Goal: Check status

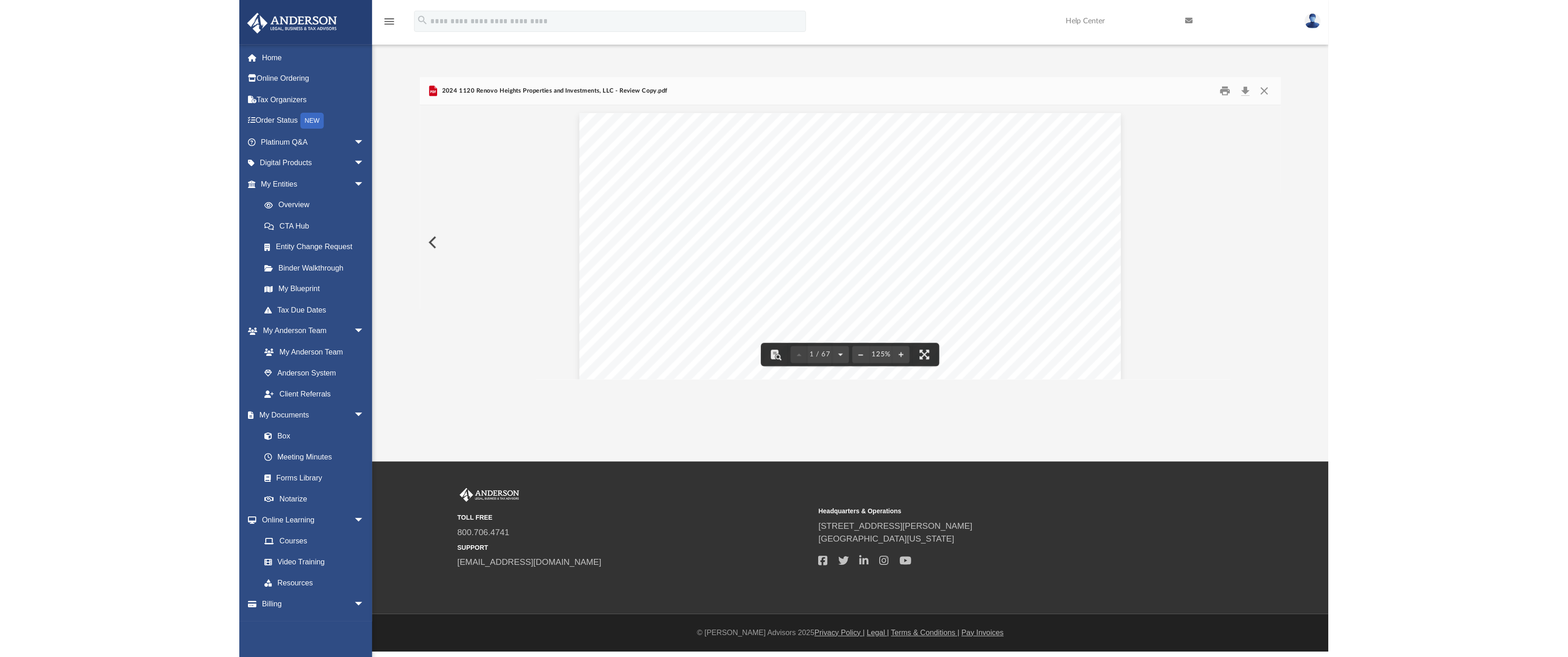
scroll to position [201, 732]
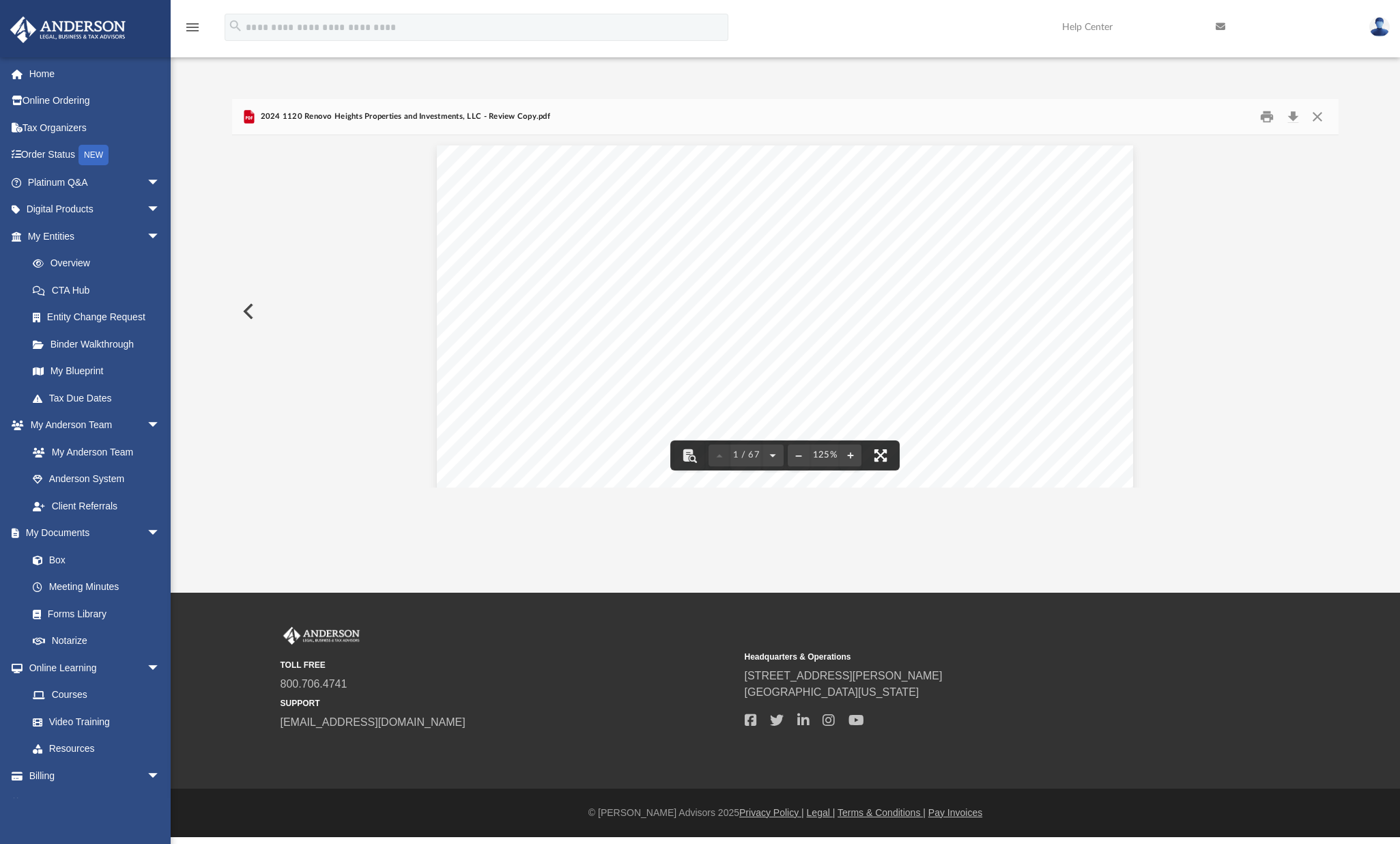
click at [880, 453] on button "File preview" at bounding box center [880, 455] width 30 height 30
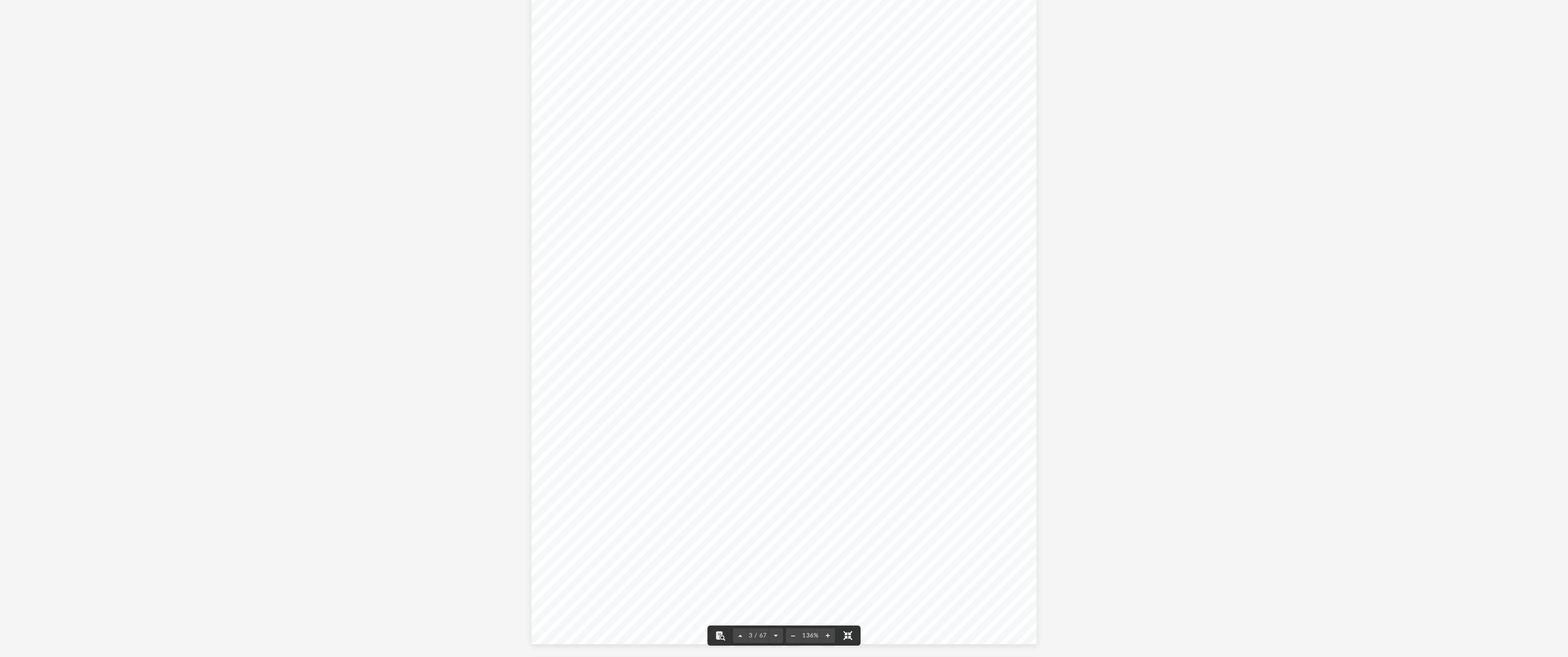
scroll to position [1355, 0]
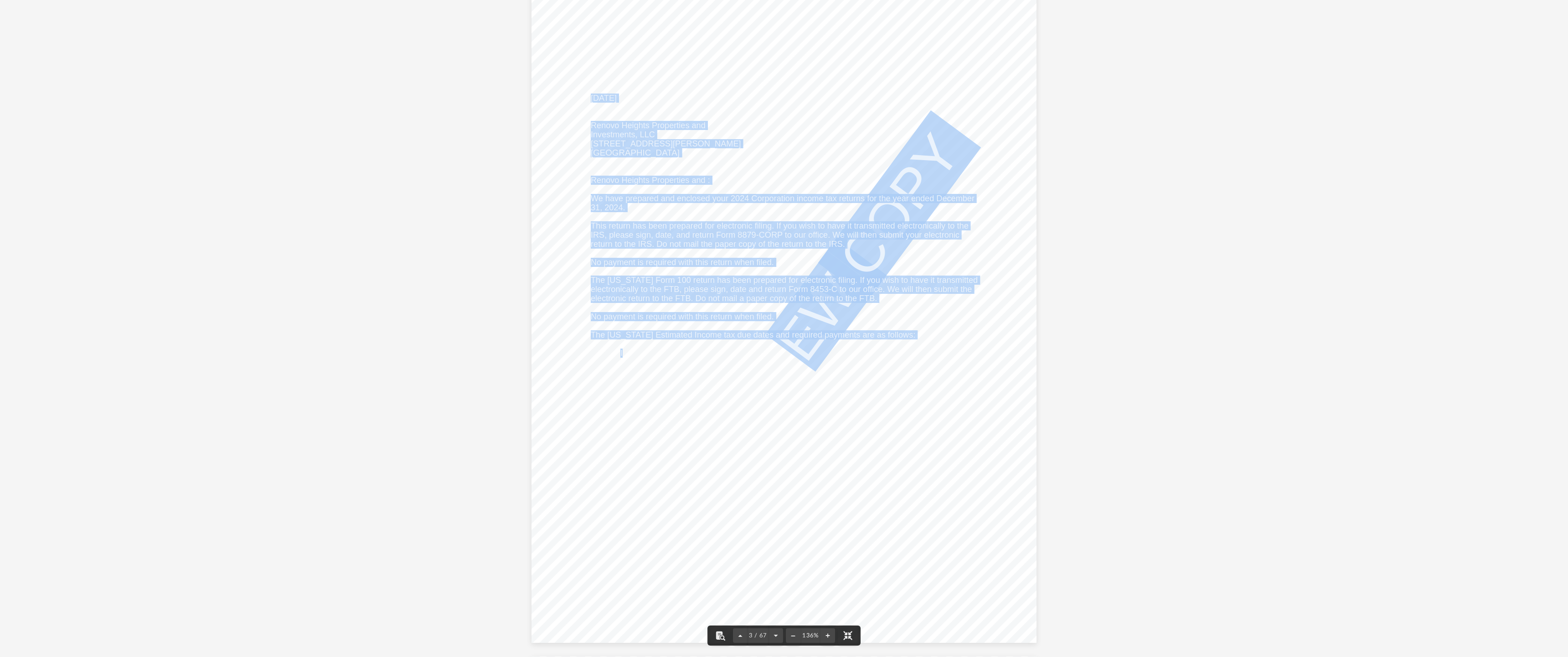
drag, startPoint x: 620, startPoint y: 353, endPoint x: 776, endPoint y: 354, distance: 156.0
click at [776, 354] on div "REVIEW COPY [DATE] Renovo Heights Properties and Investments, LLC [STREET_ADDRE…" at bounding box center [784, 315] width 506 height 654
click at [776, 354] on span "REVIEW" at bounding box center [779, 369] width 174 height 208
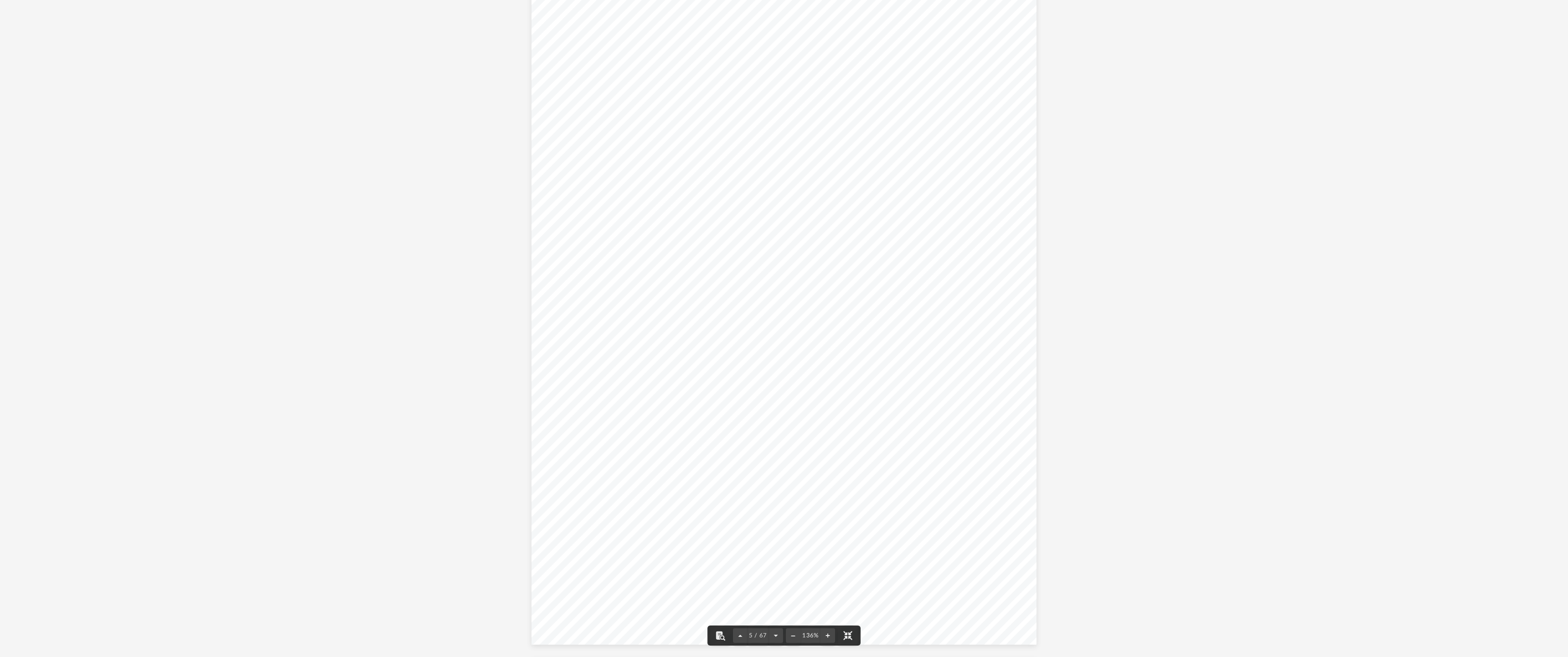
scroll to position [2696, 0]
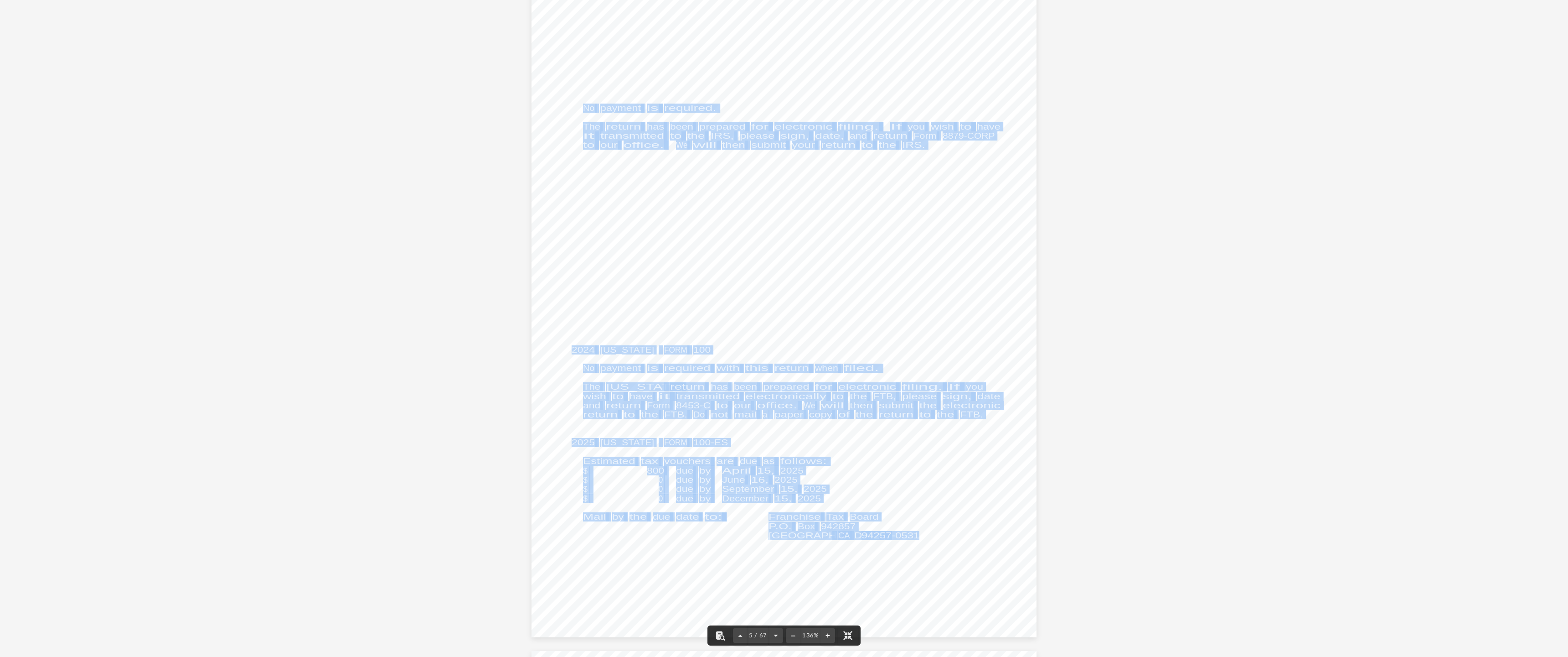
drag, startPoint x: 581, startPoint y: 109, endPoint x: 716, endPoint y: 119, distance: 135.4
click at [716, 119] on div "REVIEW COPY 400061 [DATE] Prepared for: Prepared by: Filing Instructions Renovo…" at bounding box center [784, 309] width 506 height 654
click at [722, 113] on div "REVIEW COPY 400061 [DATE] Prepared for: Prepared by: Filing Instructions Renovo…" at bounding box center [784, 309] width 506 height 654
click at [935, 195] on div "REVIEW COPY 400061 [DATE] Prepared for: Prepared by: Filing Instructions Renovo…" at bounding box center [784, 309] width 506 height 654
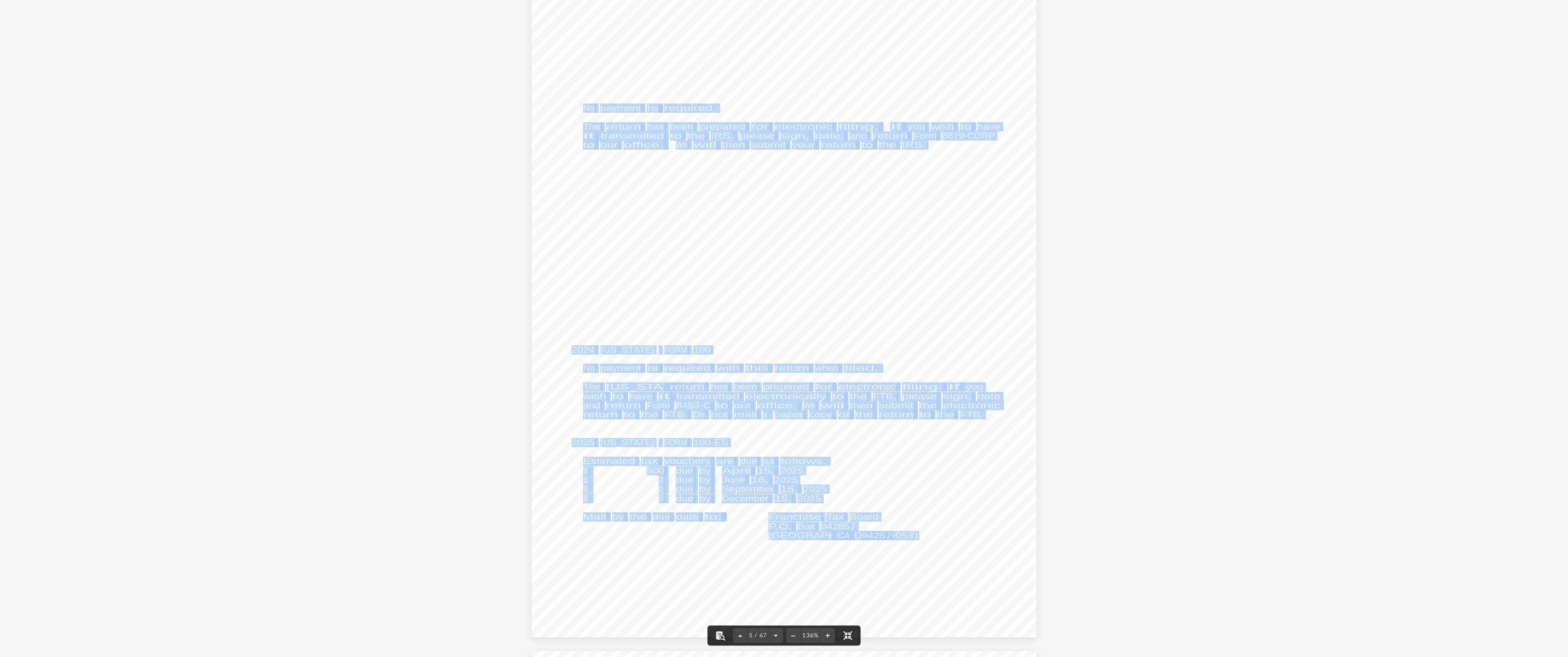
click at [839, 135] on span "date," at bounding box center [829, 136] width 29 height 8
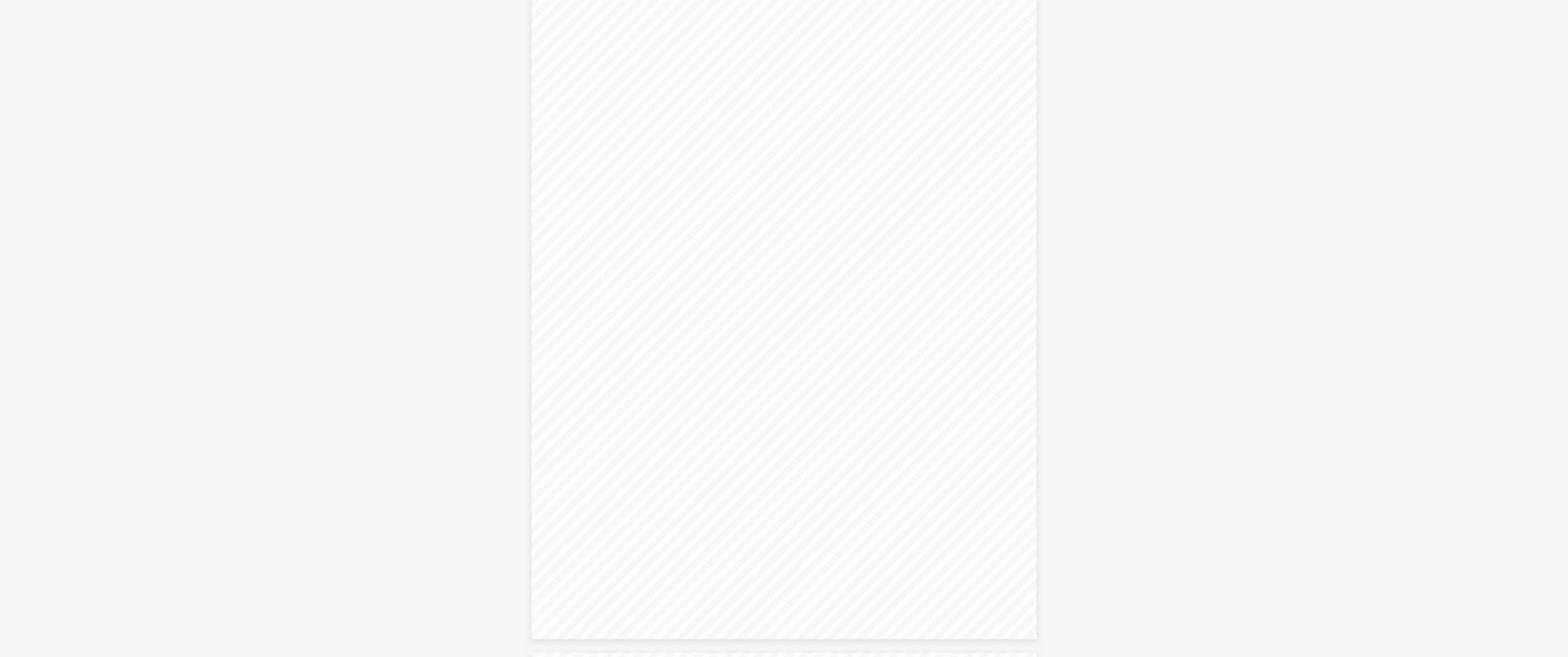
scroll to position [7551, 0]
drag, startPoint x: 915, startPoint y: 240, endPoint x: 902, endPoint y: 240, distance: 13.0
click at [902, 240] on span "COPY" at bounding box center [900, 244] width 139 height 161
drag, startPoint x: 915, startPoint y: 342, endPoint x: 901, endPoint y: 343, distance: 14.0
click at [901, 343] on div "Form 1120 (2024) See Instructions See Instructions 411611 [DATE] 2 (a) (c) (a) …" at bounding box center [784, 354] width 506 height 654
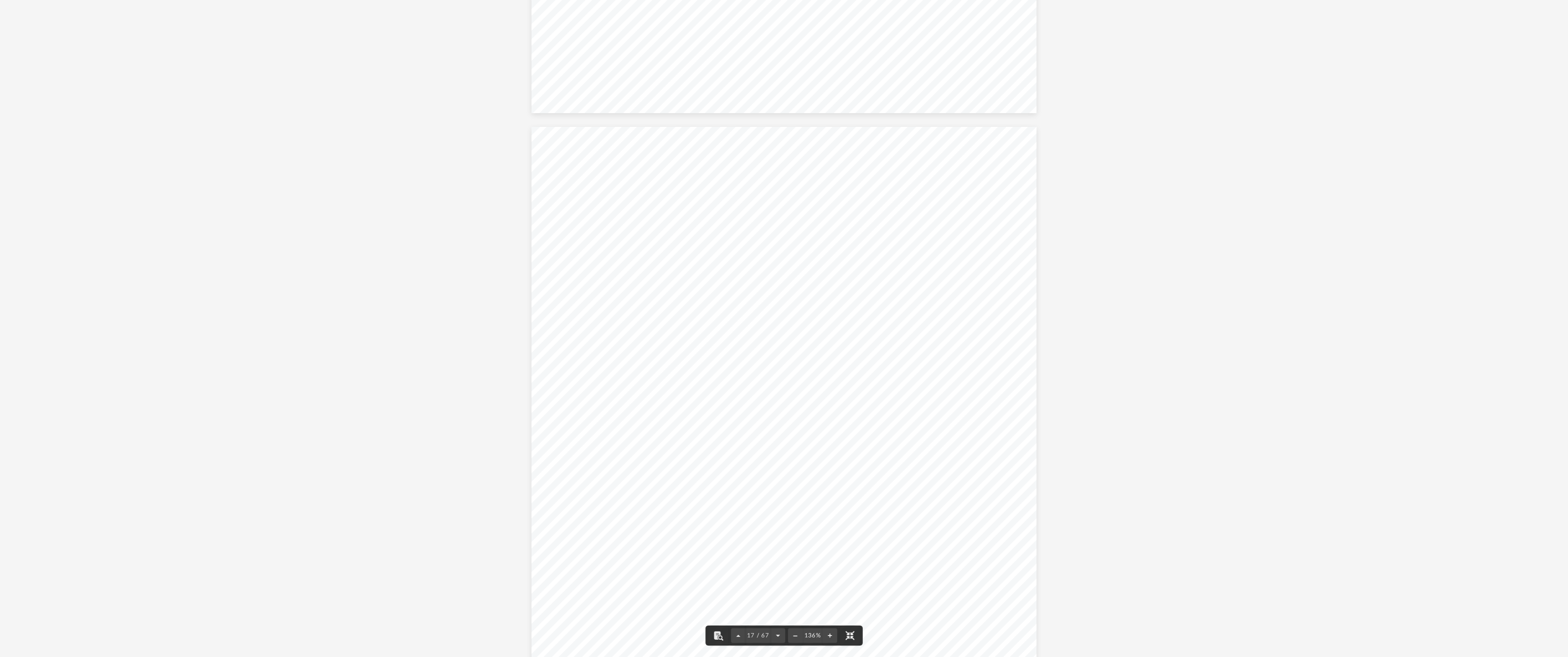
scroll to position [10128, 0]
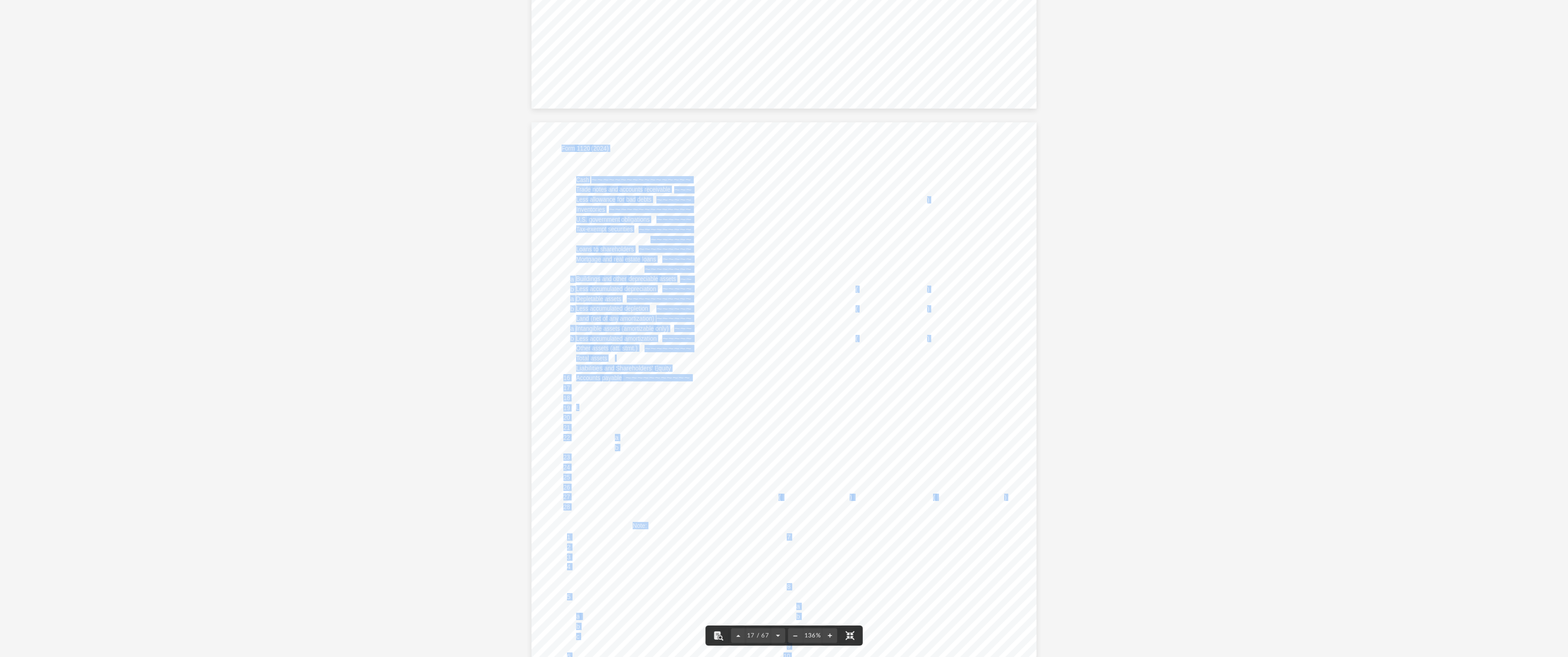
drag, startPoint x: 577, startPoint y: 407, endPoint x: 705, endPoint y: 406, distance: 128.0
click at [705, 406] on div "Page Beginning of tax year End of tax year Other current assets (att. stmt.) Ot…" at bounding box center [784, 449] width 506 height 654
drag, startPoint x: 956, startPoint y: 407, endPoint x: 1022, endPoint y: 407, distance: 66.0
click at [935, 407] on div "Page Beginning of tax year End of tax year Other current assets (att. stmt.) Ot…" at bounding box center [784, 449] width 506 height 654
click at [935, 405] on div "Page Beginning of tax year End of tax year Other current assets (att. stmt.) Ot…" at bounding box center [784, 449] width 506 height 654
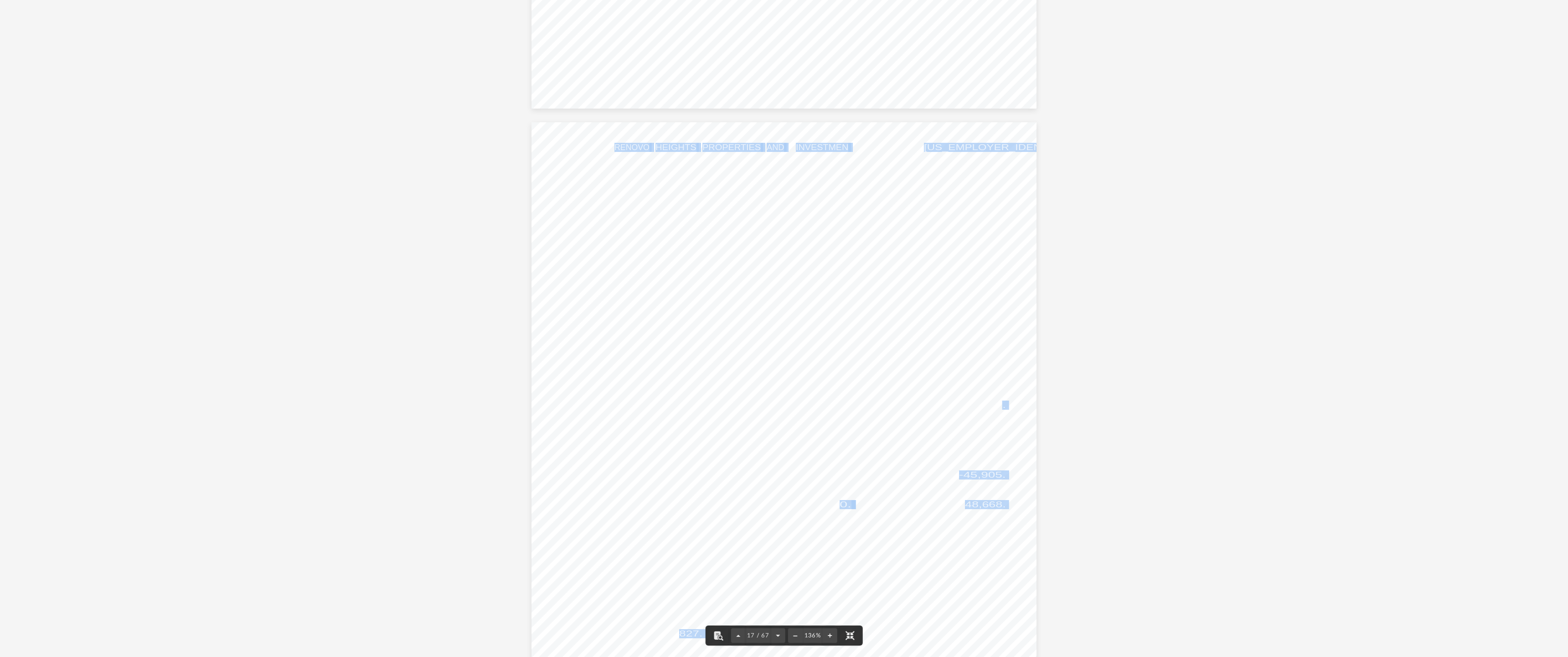
drag, startPoint x: 1001, startPoint y: 406, endPoint x: 946, endPoint y: 409, distance: 55.1
click at [933, 409] on div "Page Beginning of tax year End of tax year Other current assets (att. stmt.) Ot…" at bounding box center [784, 449] width 506 height 654
click at [935, 407] on span "90,615." at bounding box center [985, 405] width 41 height 8
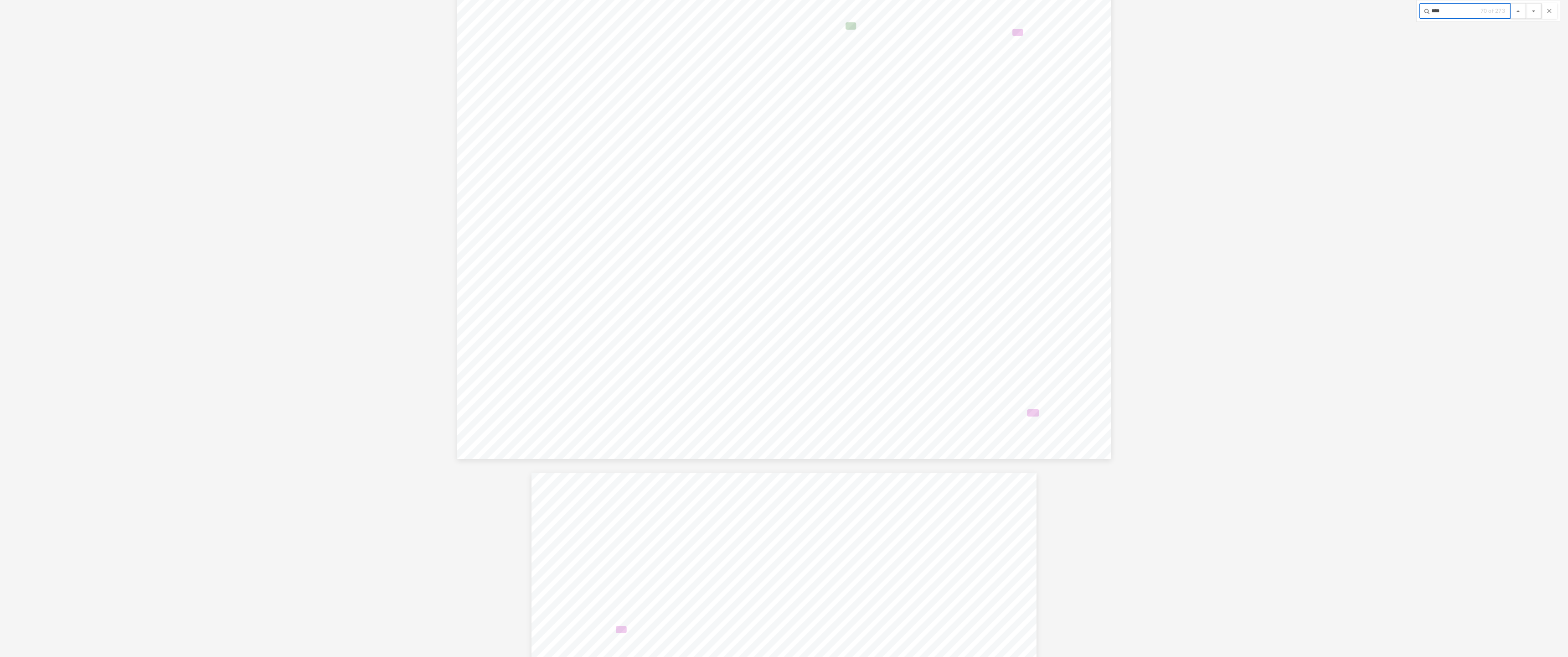
scroll to position [12969, 0]
type input "*********"
click at [935, 3] on button "File preview" at bounding box center [1534, 11] width 16 height 16
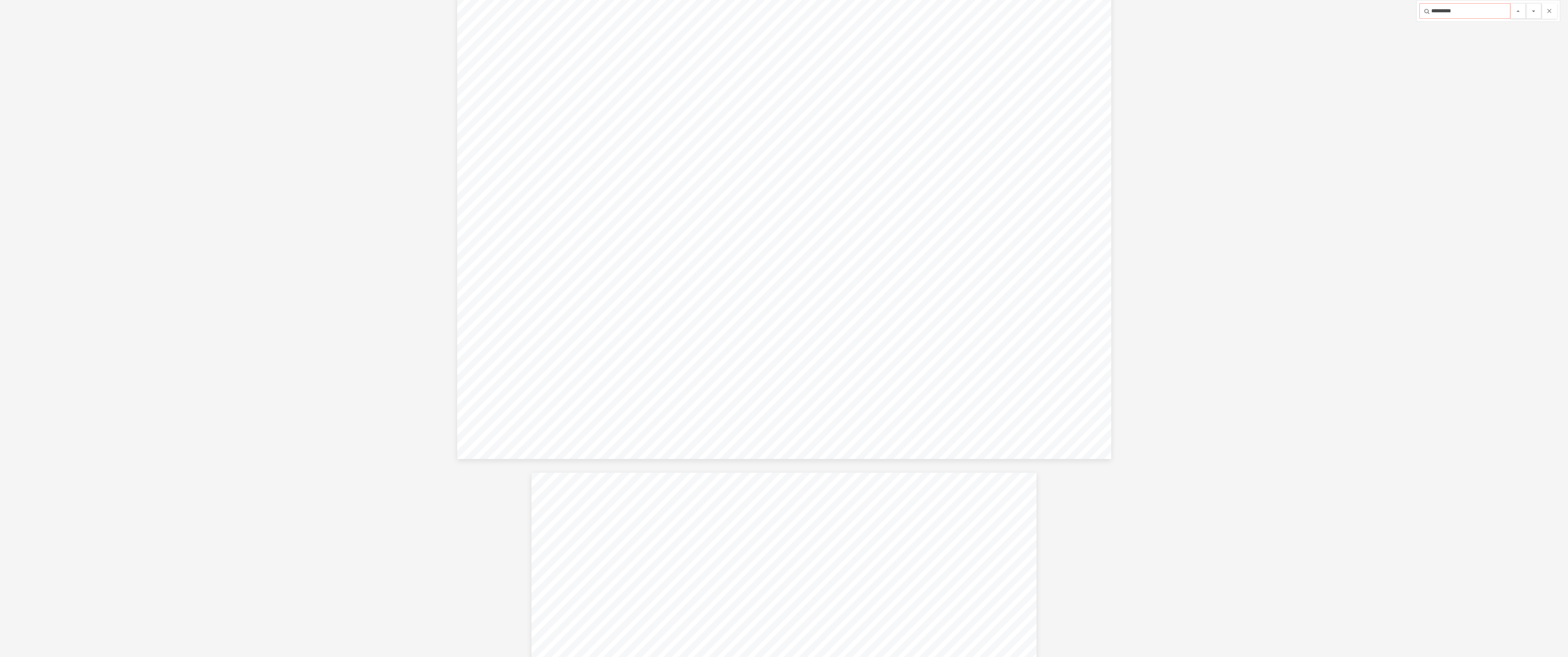
click at [935, 3] on button "File preview" at bounding box center [1534, 11] width 16 height 16
click at [935, 16] on button "File preview" at bounding box center [1550, 11] width 16 height 16
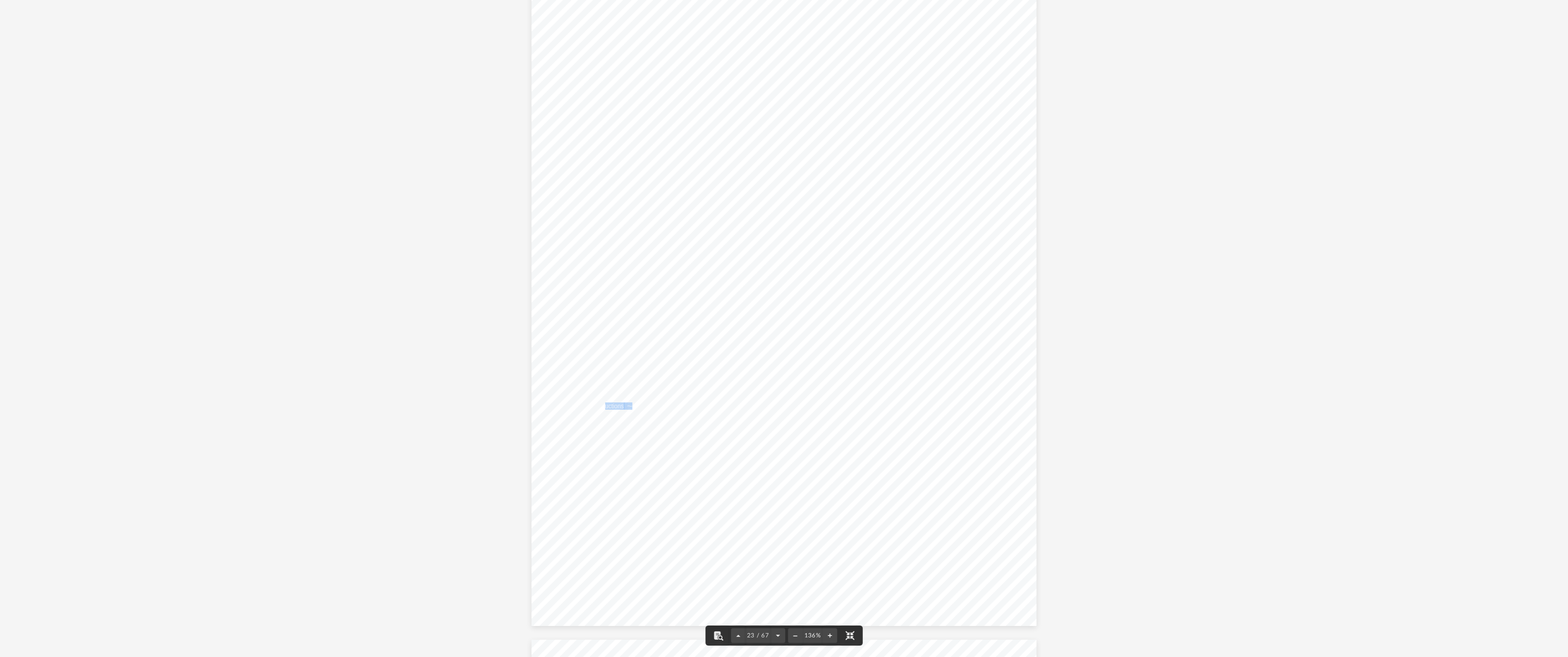
drag, startPoint x: 601, startPoint y: 405, endPoint x: 631, endPoint y: 405, distance: 30.0
click at [631, 405] on div "420051 [DATE] A B C D Activities A B C D 1. 2. 3. 4. 5. 6. a. b. c. d. e. f. g.…" at bounding box center [784, 298] width 506 height 654
drag, startPoint x: 608, startPoint y: 317, endPoint x: 657, endPoint y: 319, distance: 49.0
click at [657, 319] on div "420051 [DATE] A B C D Activities A B C D 1. 2. 3. 4. 5. 6. a. b. c. d. e. f. g.…" at bounding box center [784, 298] width 506 height 654
click at [625, 315] on span "maintenance" at bounding box center [628, 316] width 33 height 7
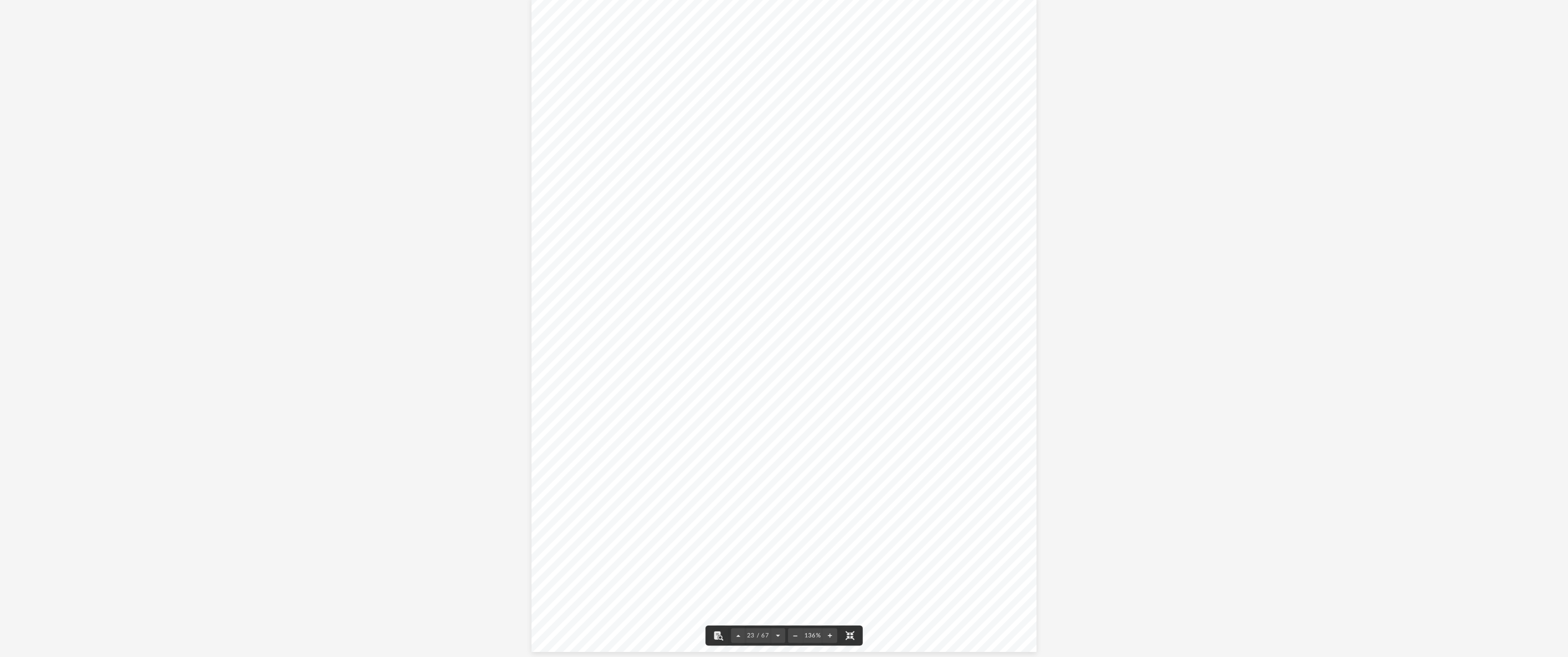
scroll to position [14125, 0]
drag, startPoint x: 605, startPoint y: 329, endPoint x: 644, endPoint y: 333, distance: 39.2
click at [644, 333] on div "420051 [DATE] A B C D Activities A B C D 1. 2. 3. 4. 5. 6. a. b. c. d. e. f. g.…" at bounding box center [784, 312] width 506 height 654
drag, startPoint x: 657, startPoint y: 473, endPoint x: 689, endPoint y: 474, distance: 32.0
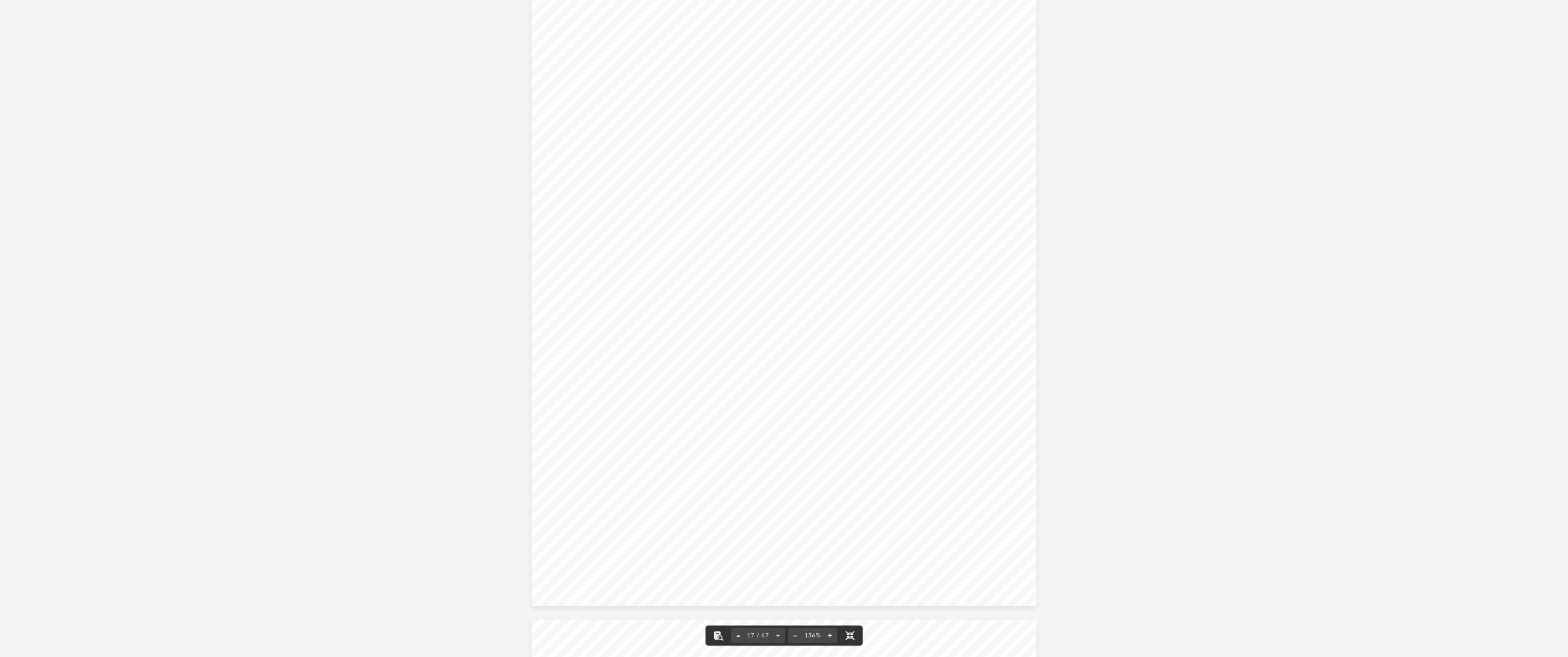
click at [689, 474] on div "Page Beginning of tax year End of tax year Other current assets (att. stmt.) Ot…" at bounding box center [784, 278] width 506 height 654
drag, startPoint x: 609, startPoint y: 473, endPoint x: 586, endPoint y: 473, distance: 23.0
click at [586, 473] on div "Page Beginning of tax year End of tax year Other current assets (att. stmt.) Ot…" at bounding box center [784, 278] width 506 height 654
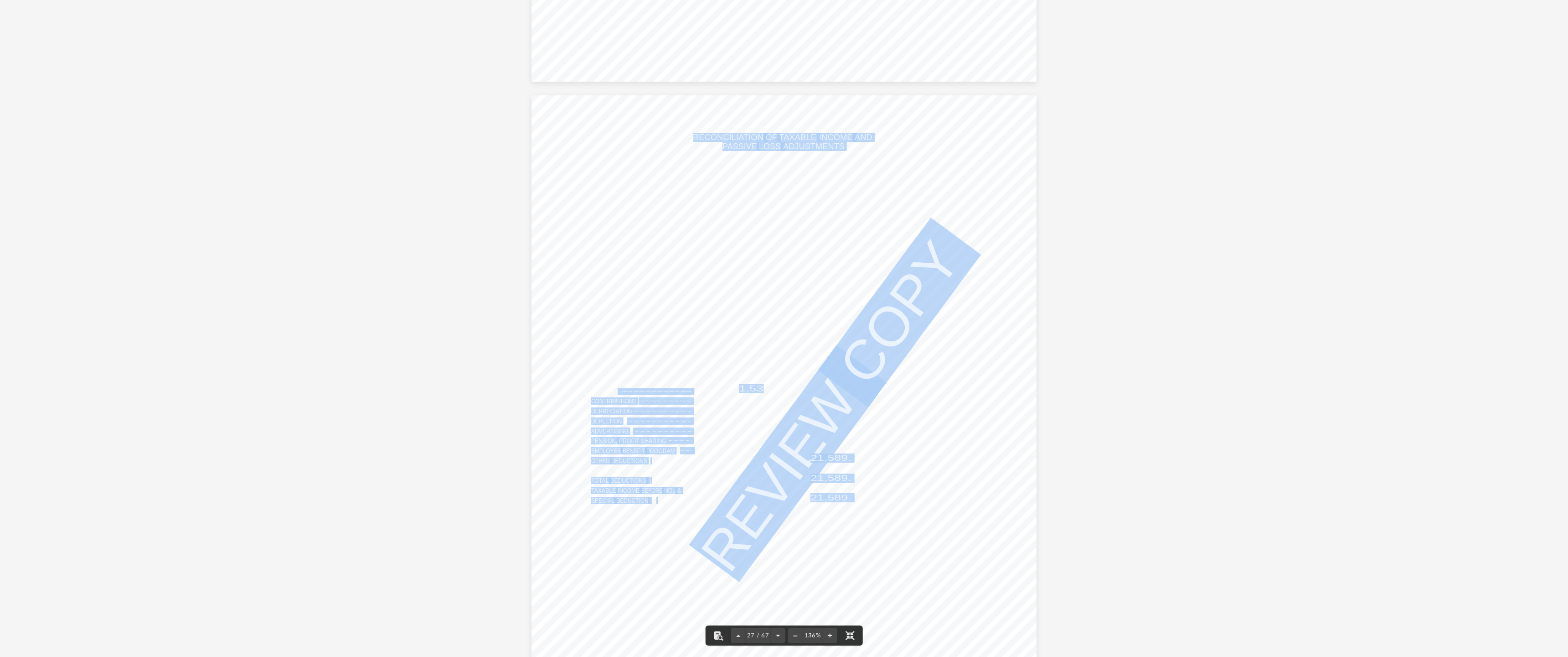
drag, startPoint x: 614, startPoint y: 390, endPoint x: 761, endPoint y: 385, distance: 147.1
click at [761, 385] on div "420311 [DATE] OTHER INCOME LIMITATION ADJUSTMENTS CAUSED BY DISALLOWED PASSIVE …" at bounding box center [784, 422] width 506 height 654
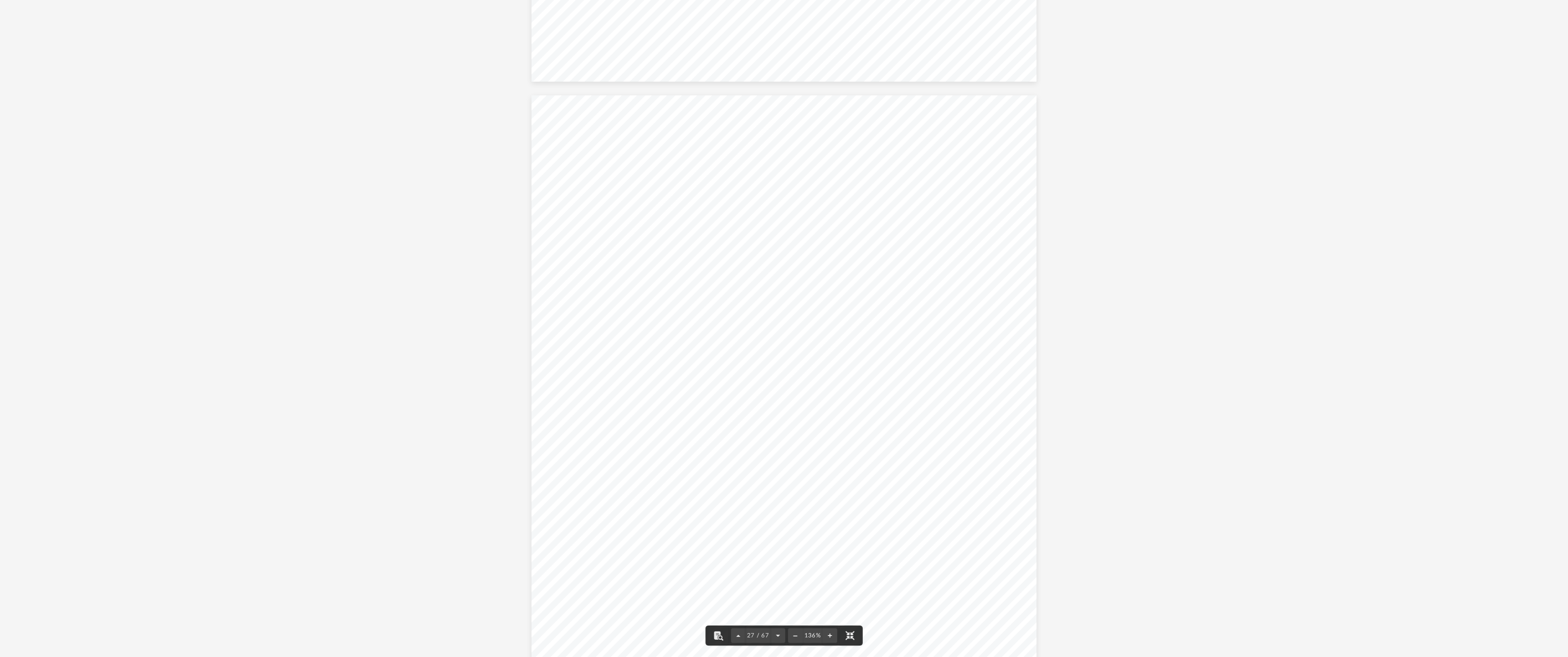
click at [659, 380] on span "~~~~~~~~" at bounding box center [668, 382] width 47 height 7
drag, startPoint x: 773, startPoint y: 248, endPoint x: 818, endPoint y: 248, distance: 45.0
click at [818, 248] on div "REVIEW COPY }}}}}}}}}}}}}}}}}}}}}}}}}}}}}}}}}}}}}}}} }}}}}}}}}} RENOVO HEIGHTS …" at bounding box center [784, 449] width 506 height 654
drag, startPoint x: 892, startPoint y: 249, endPoint x: 872, endPoint y: 251, distance: 20.1
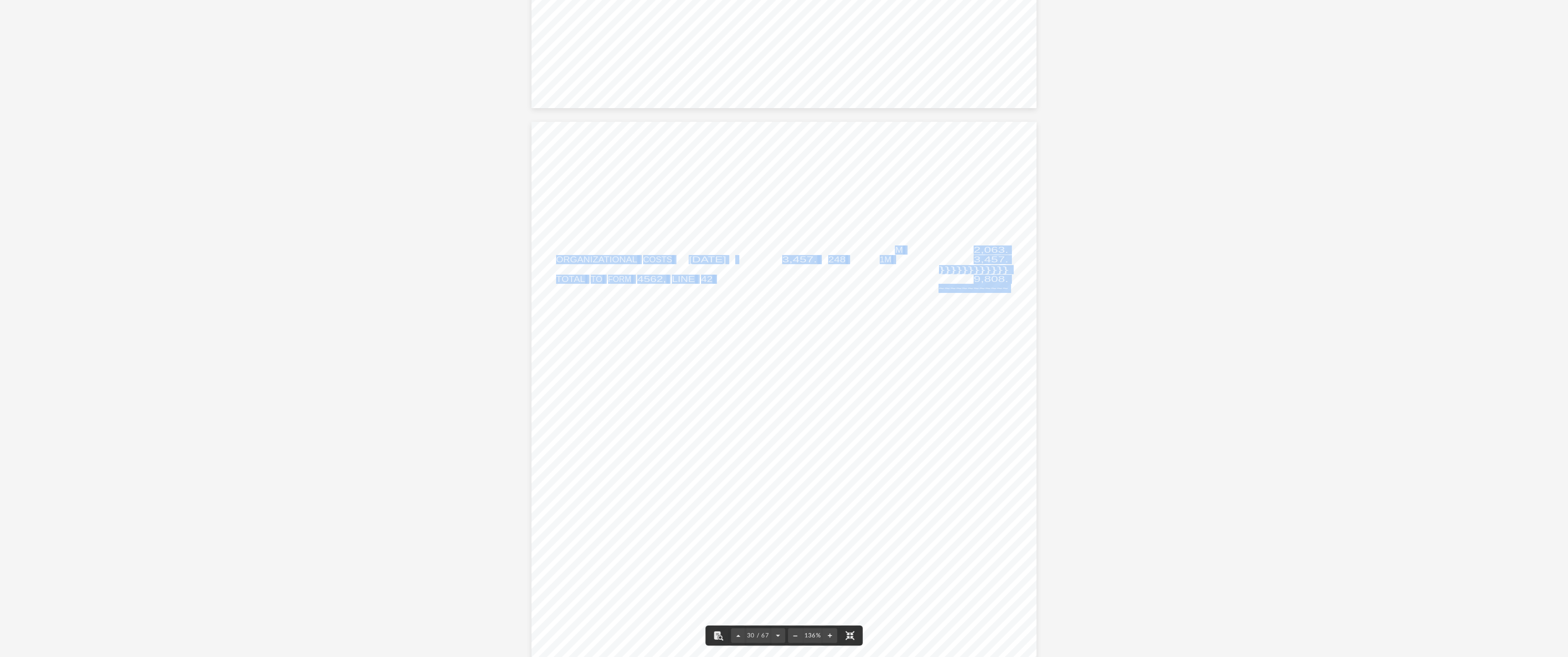
click at [872, 251] on div "REVIEW COPY }}}}}}}}}}}}}}}}}}}}}}}}}}}}}}}}}}}}}}}} }}}}}}}}}} RENOVO HEIGHTS …" at bounding box center [784, 449] width 506 height 654
click at [894, 246] on span "180M" at bounding box center [892, 250] width 23 height 8
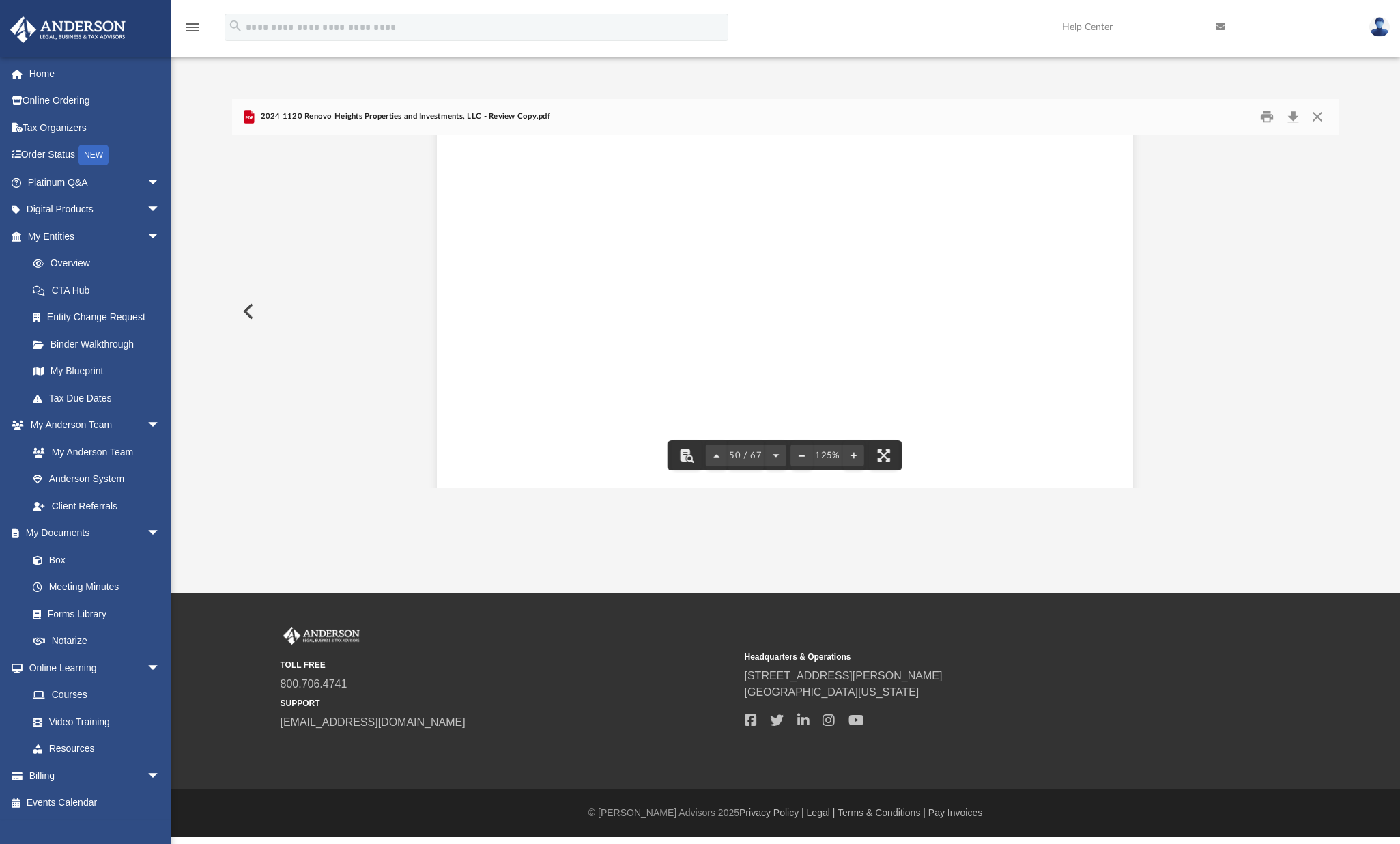
scroll to position [300, 1097]
click at [1381, 33] on img at bounding box center [1380, 27] width 20 height 19
